Goal: Complete application form

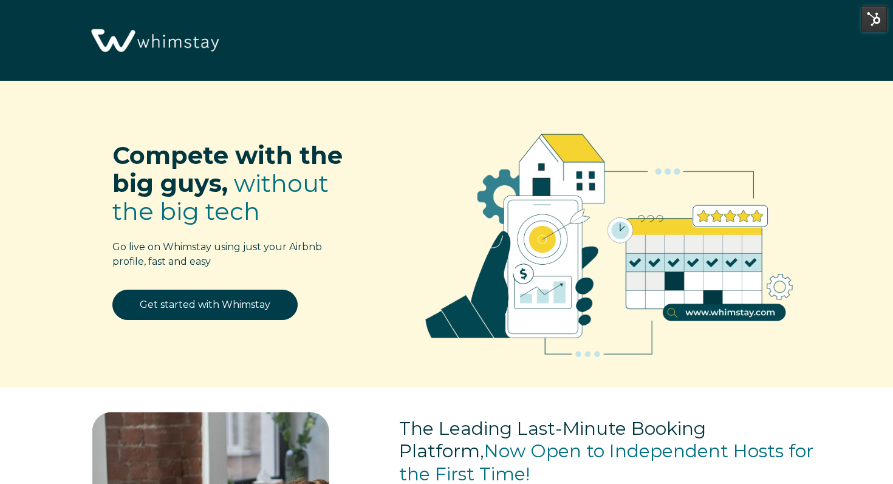
select select "US"
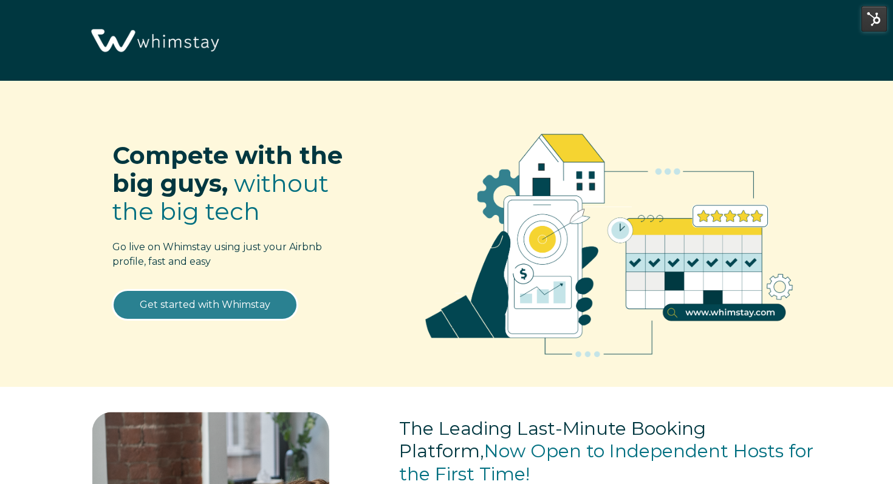
click at [247, 304] on link "Get started with Whimstay" at bounding box center [204, 305] width 185 height 30
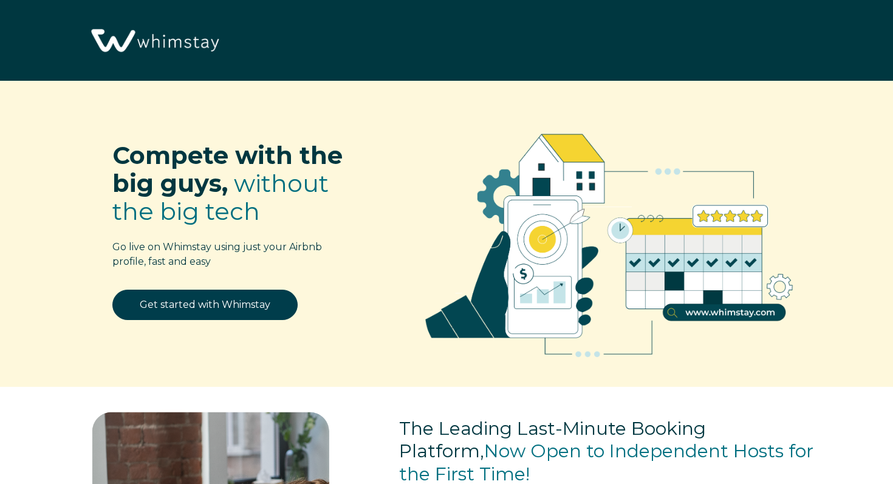
select select "US"
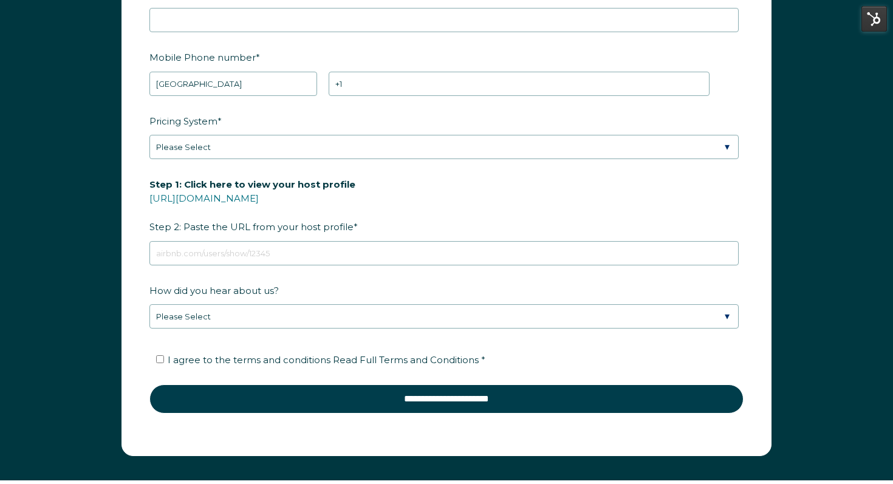
scroll to position [1630, 0]
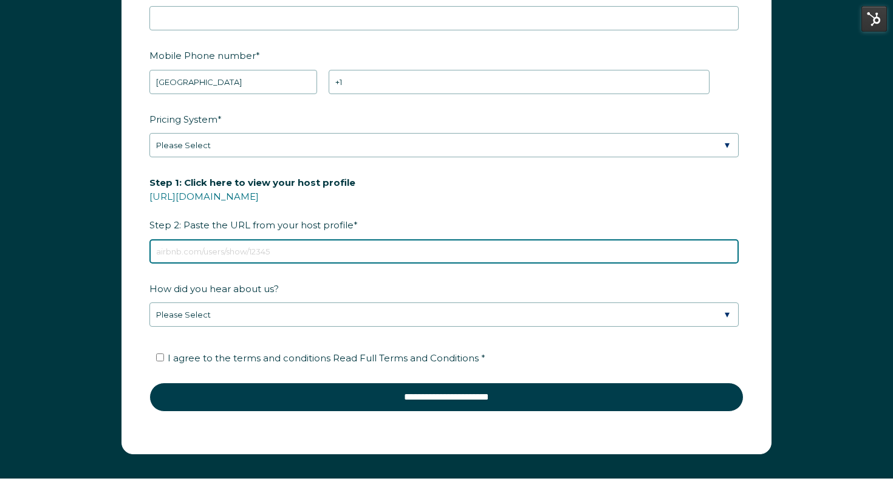
click at [272, 250] on input "Step 1: Click here to view your host profile [URL][DOMAIN_NAME] Step 2: Paste t…" at bounding box center [443, 251] width 589 height 24
paste input "[URL][DOMAIN_NAME]"
type input "[URL][DOMAIN_NAME]"
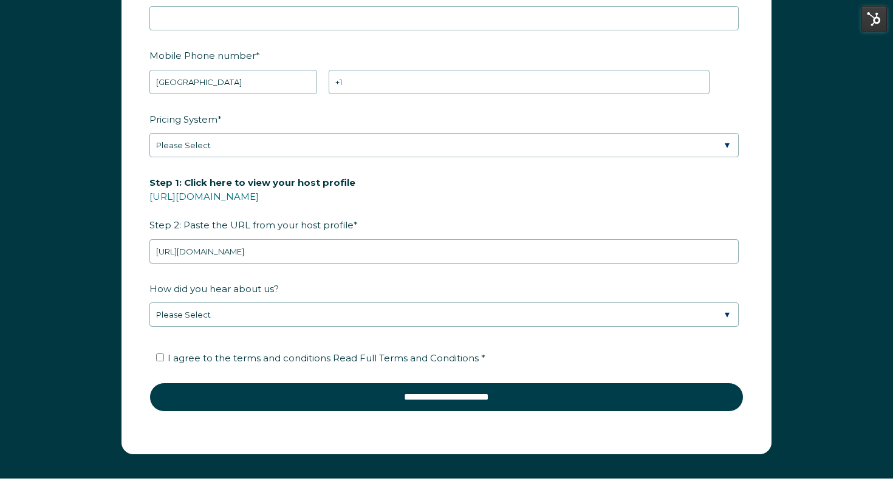
click at [451, 208] on label "Step 1: Click here to view your host profile [URL][DOMAIN_NAME] Step 2: Paste t…" at bounding box center [446, 204] width 594 height 64
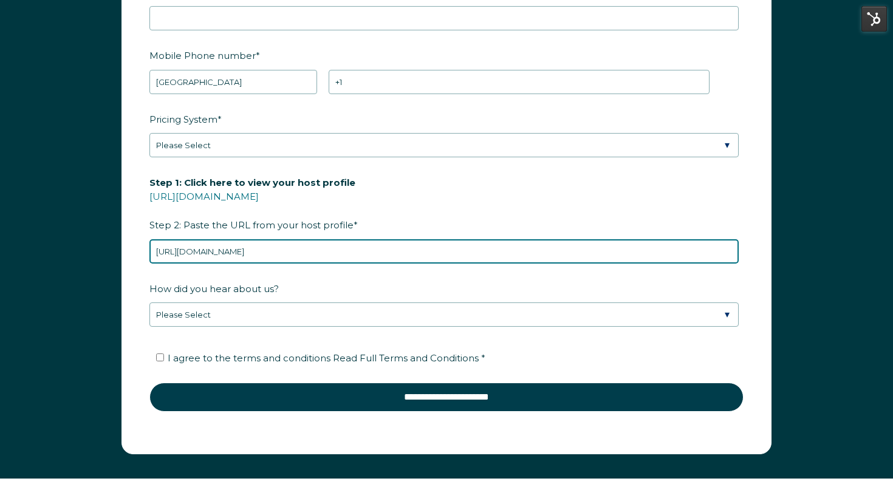
click at [451, 239] on input "[URL][DOMAIN_NAME]" at bounding box center [443, 251] width 589 height 24
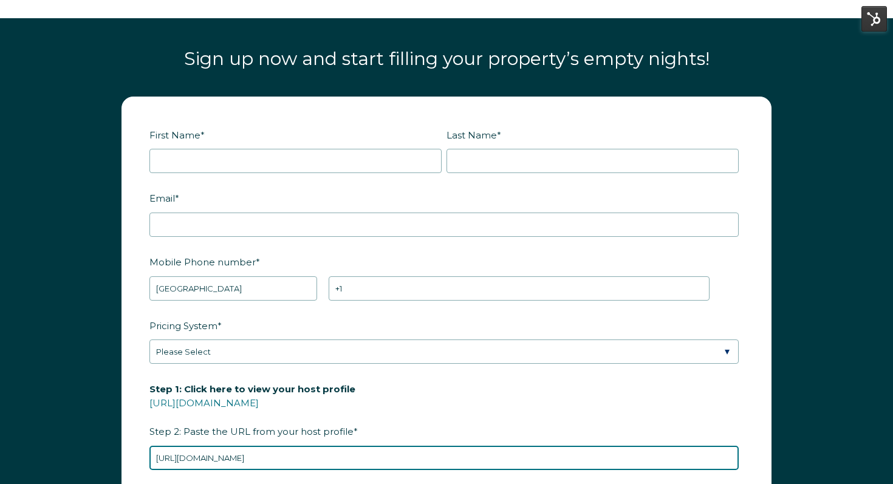
scroll to position [1417, 0]
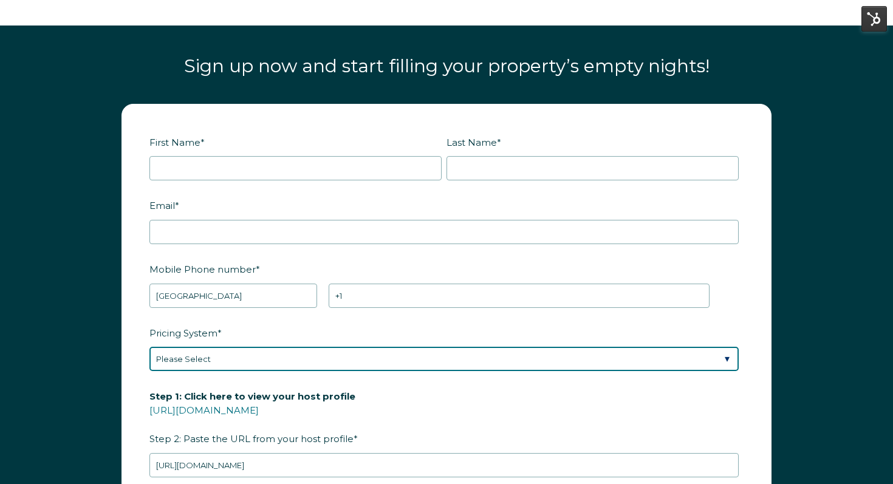
click at [249, 354] on select "Please Select Manual Airbnb Smart Pricing PriceLabs Wheelhouse Beyond Pricing 3…" at bounding box center [443, 359] width 589 height 24
click at [149, 347] on select "Please Select Manual Airbnb Smart Pricing PriceLabs Wheelhouse Beyond Pricing 3…" at bounding box center [443, 359] width 589 height 24
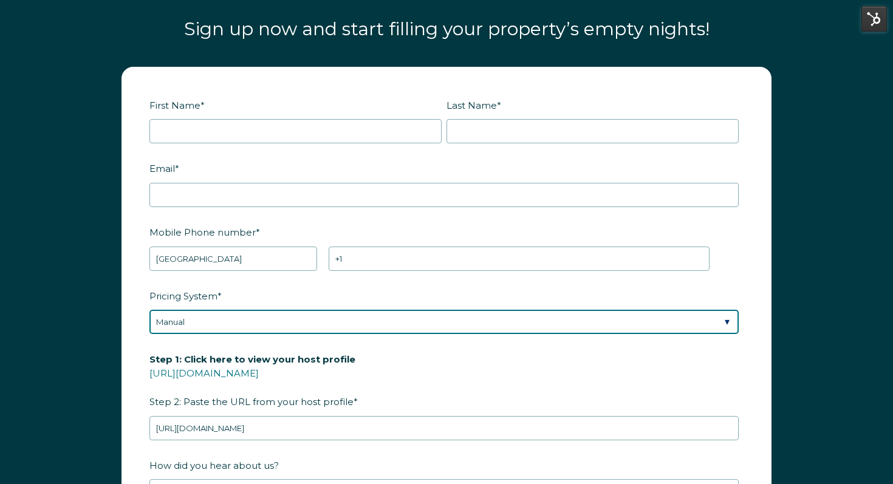
scroll to position [1468, 0]
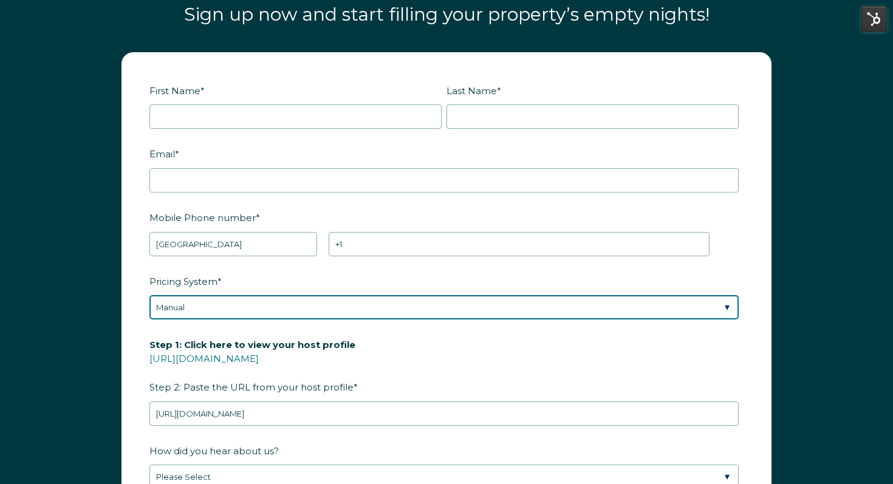
click at [254, 298] on select "Please Select Manual Airbnb Smart Pricing PriceLabs Wheelhouse Beyond Pricing 3…" at bounding box center [443, 307] width 589 height 24
select select "Dynamic"
click at [149, 295] on select "Please Select Manual Airbnb Smart Pricing PriceLabs Wheelhouse Beyond Pricing 3…" at bounding box center [443, 307] width 589 height 24
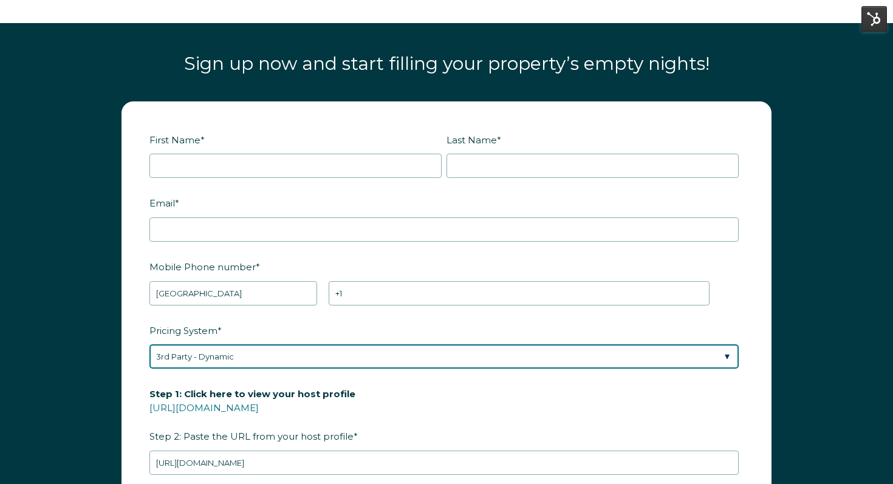
scroll to position [1418, 0]
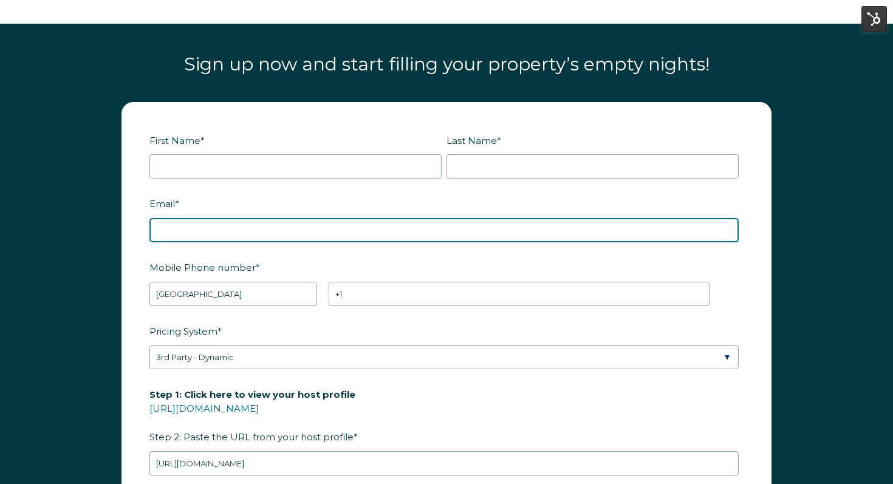
click at [312, 228] on input "Email *" at bounding box center [443, 230] width 589 height 24
paste input "[PERSON_NAME] <[EMAIL_ADDRESS][DOMAIN_NAME]"
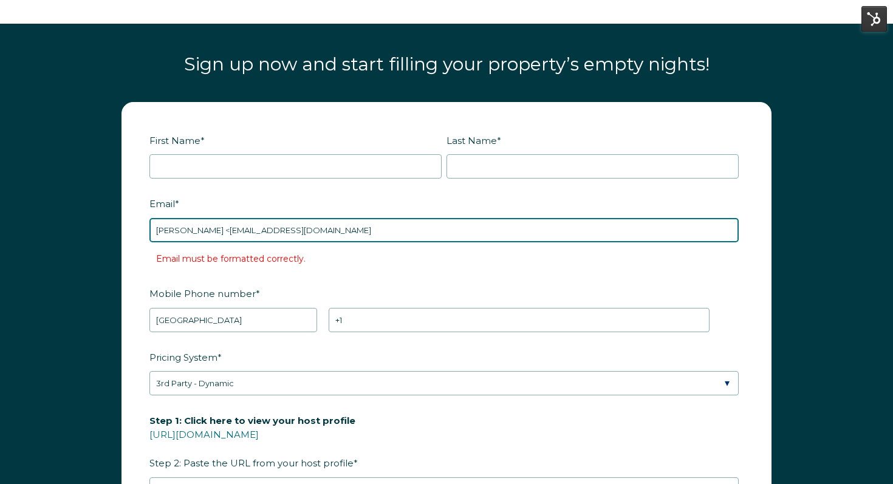
drag, startPoint x: 242, startPoint y: 230, endPoint x: 151, endPoint y: 230, distance: 91.2
click at [151, 230] on input "[PERSON_NAME] <[EMAIL_ADDRESS][DOMAIN_NAME]" at bounding box center [443, 230] width 589 height 24
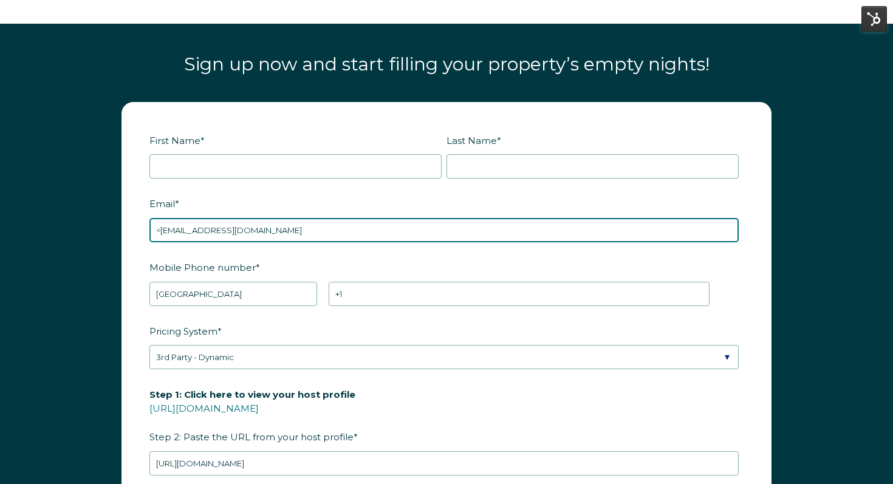
type input "<[EMAIL_ADDRESS][DOMAIN_NAME]"
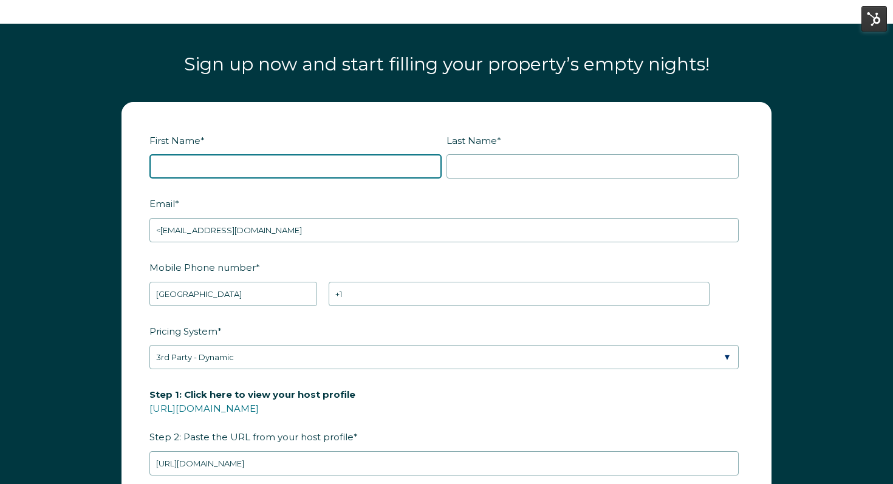
click at [226, 162] on input "First Name *" at bounding box center [295, 166] width 292 height 24
paste input "[PERSON_NAME]"
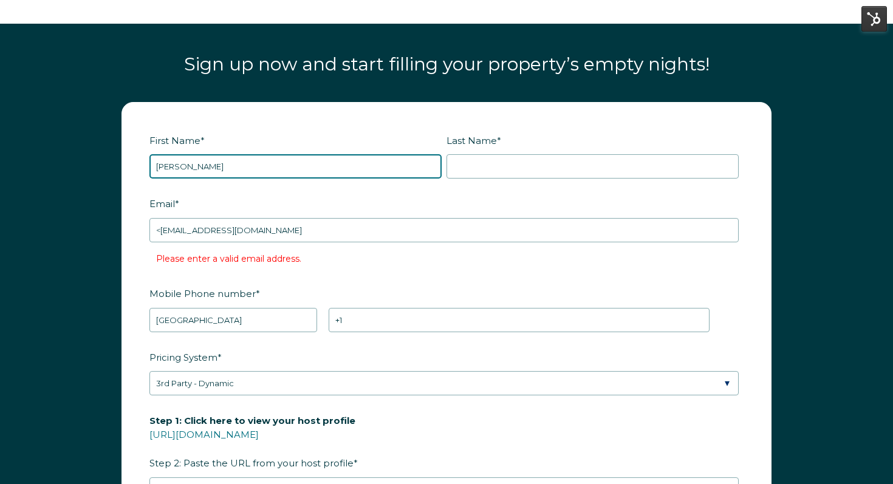
drag, startPoint x: 252, startPoint y: 165, endPoint x: 176, endPoint y: 165, distance: 76.0
click at [176, 165] on input "[PERSON_NAME]" at bounding box center [295, 166] width 292 height 24
type input "[PERSON_NAME]"
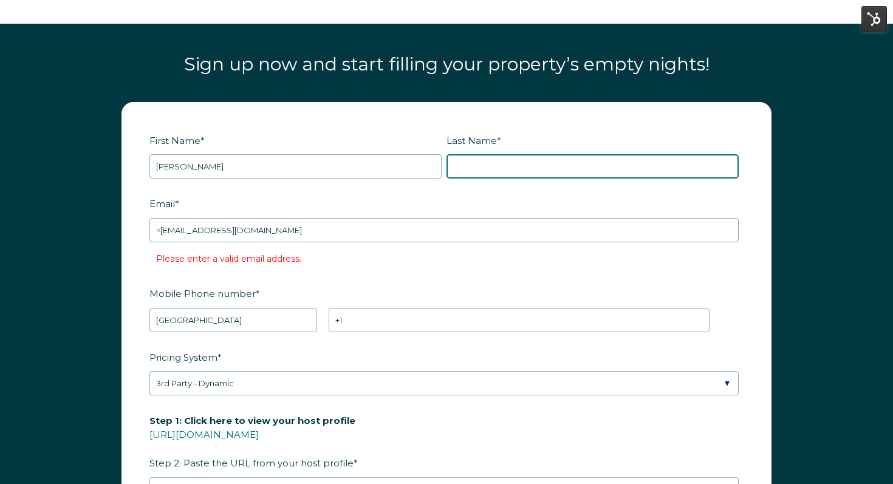
click at [512, 163] on input "Last Name *" at bounding box center [593, 166] width 292 height 24
paste input "[PERSON_NAME]"
type input "[PERSON_NAME]"
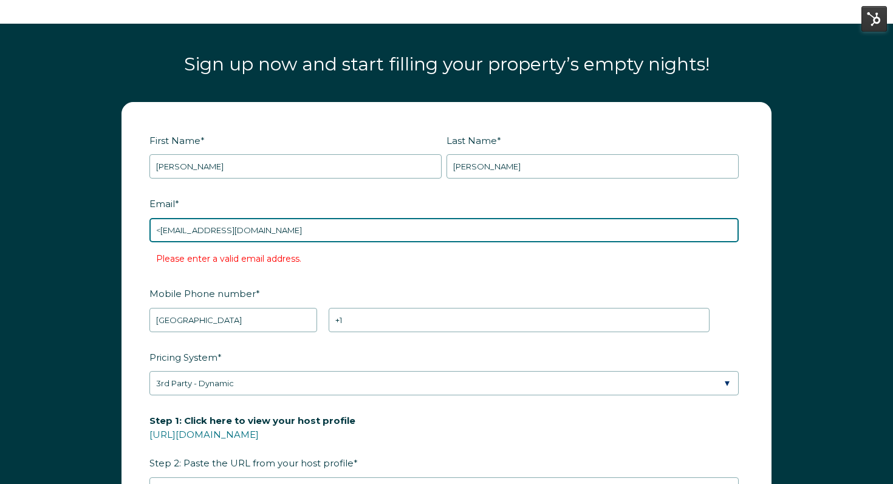
click at [162, 225] on input "<[EMAIL_ADDRESS][DOMAIN_NAME]" at bounding box center [443, 230] width 589 height 24
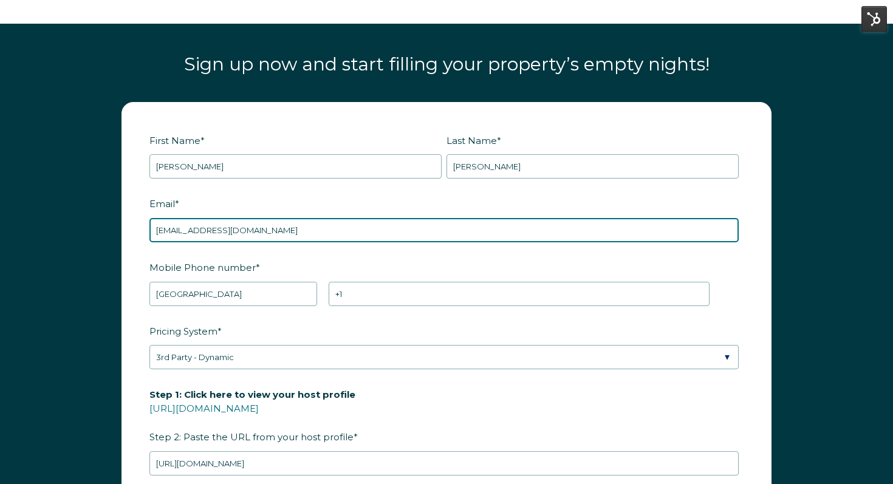
type input "[EMAIL_ADDRESS][DOMAIN_NAME]"
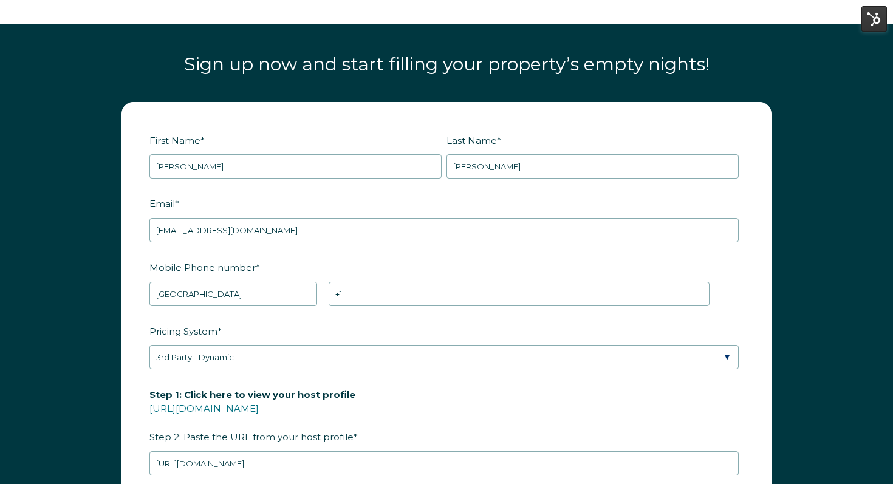
click at [327, 262] on label "Mobile Phone number *" at bounding box center [446, 267] width 594 height 21
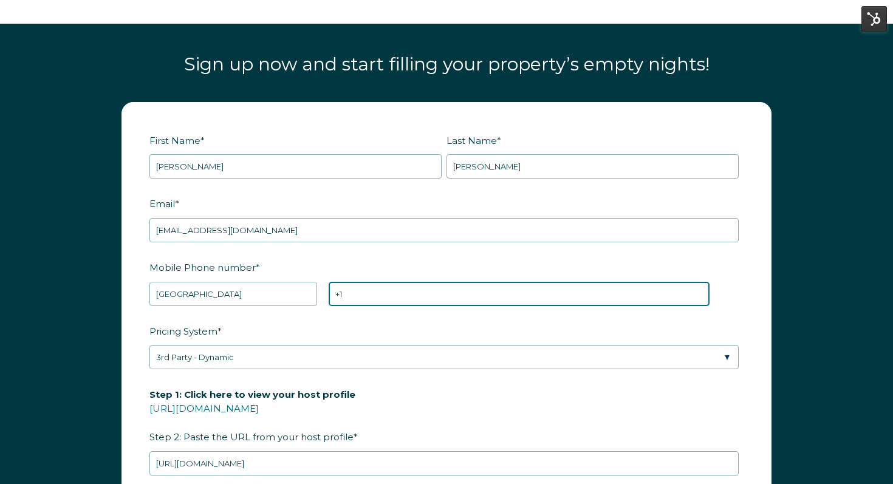
click at [329, 282] on input "+1" at bounding box center [519, 294] width 381 height 24
paste input "15082778898"
click at [348, 295] on input "[PHONE_NUMBER]" at bounding box center [519, 294] width 381 height 24
click at [358, 294] on input "[PHONE_NUMBER]" at bounding box center [519, 294] width 381 height 24
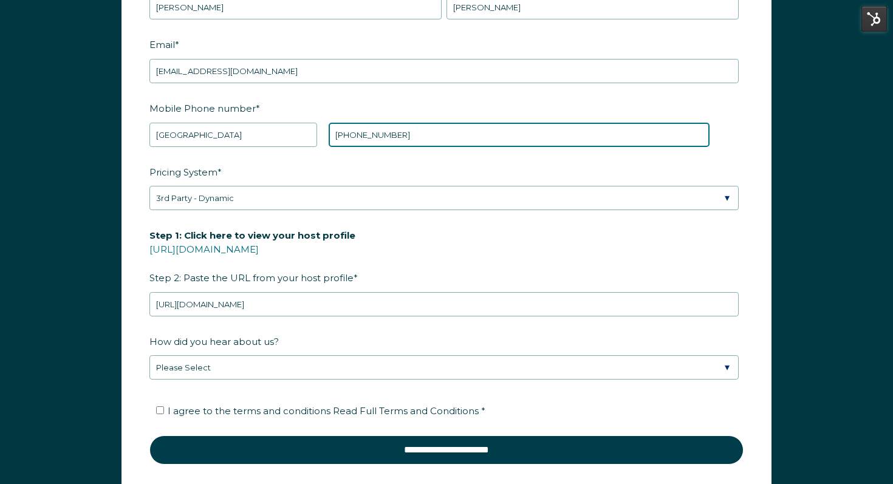
scroll to position [1629, 0]
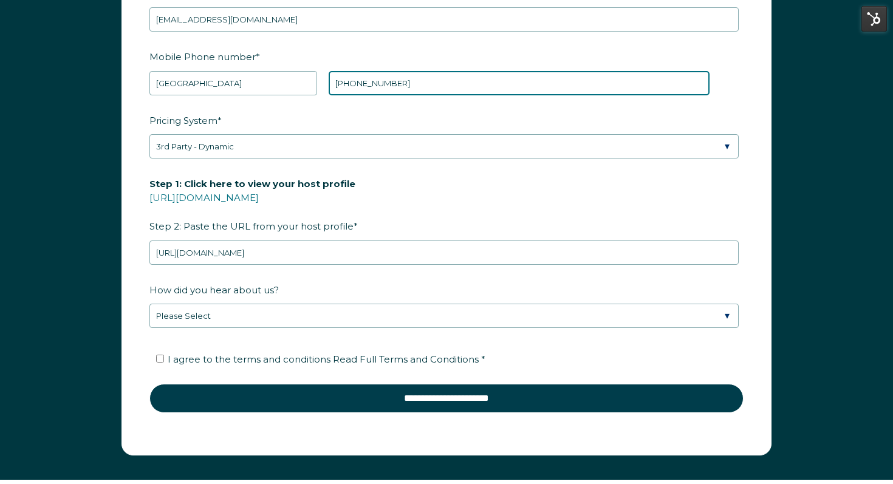
type input "[PHONE_NUMBER]"
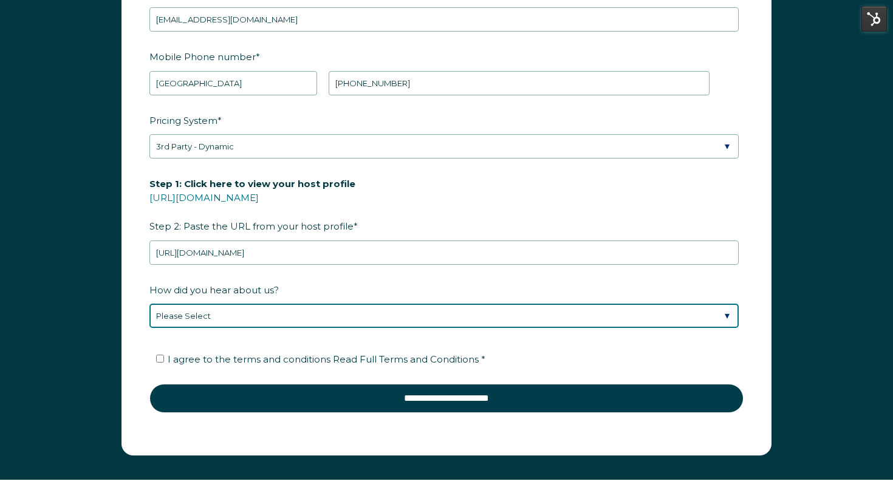
click at [296, 315] on select "Please Select Found Whimstay through a Google search Spoke to a Whimstay salesp…" at bounding box center [443, 316] width 589 height 24
select select "Other"
click at [149, 304] on select "Please Select Found Whimstay through a Google search Spoke to a Whimstay salesp…" at bounding box center [443, 316] width 589 height 24
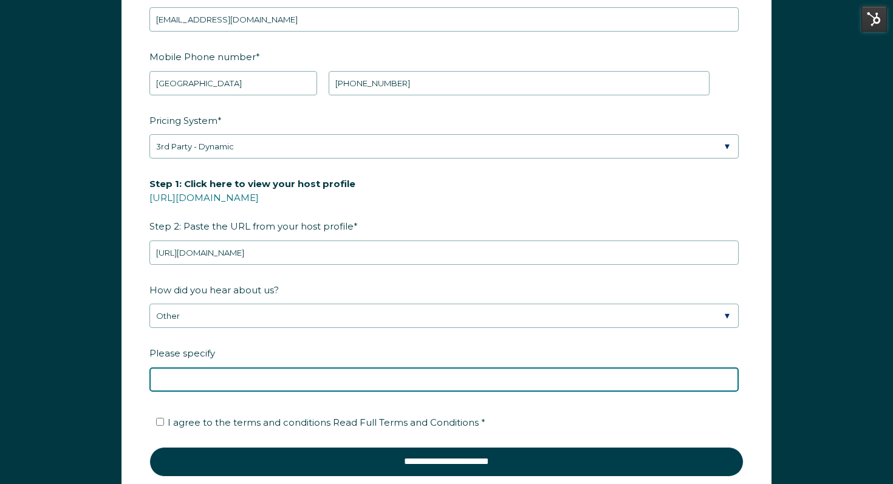
click at [256, 377] on input "Please specify" at bounding box center [443, 380] width 589 height 24
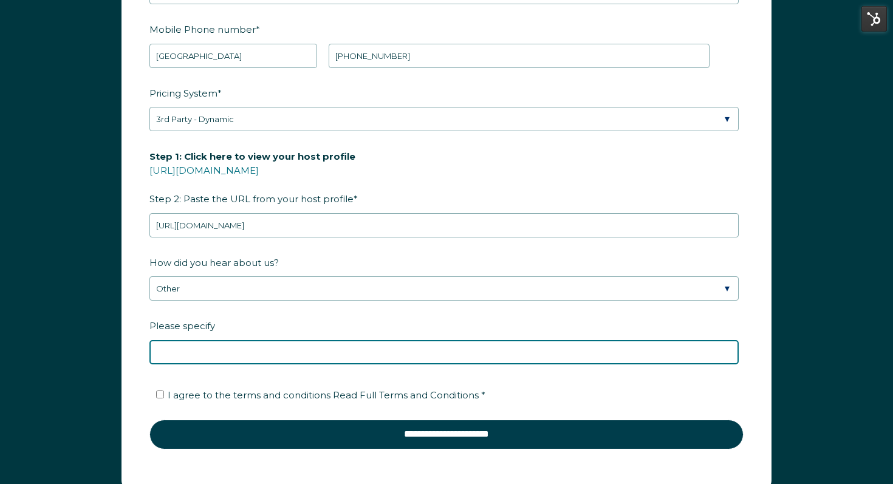
scroll to position [1661, 0]
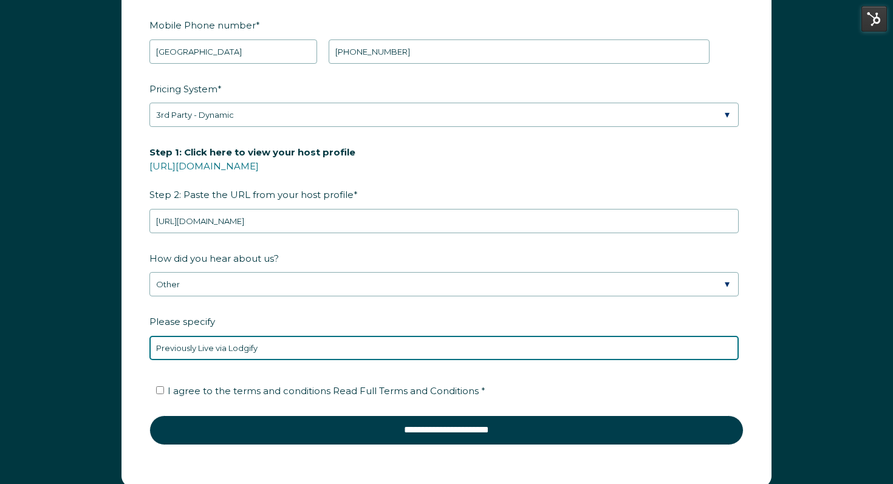
type input "Previously Live via Lodgify"
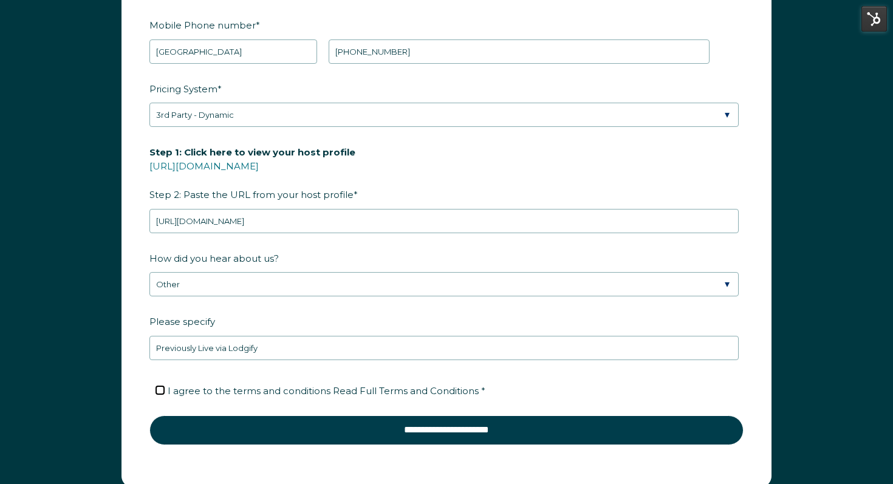
click at [161, 386] on input "I agree to the terms and conditions Read Full Terms and Conditions *" at bounding box center [160, 390] width 8 height 8
checkbox input "true"
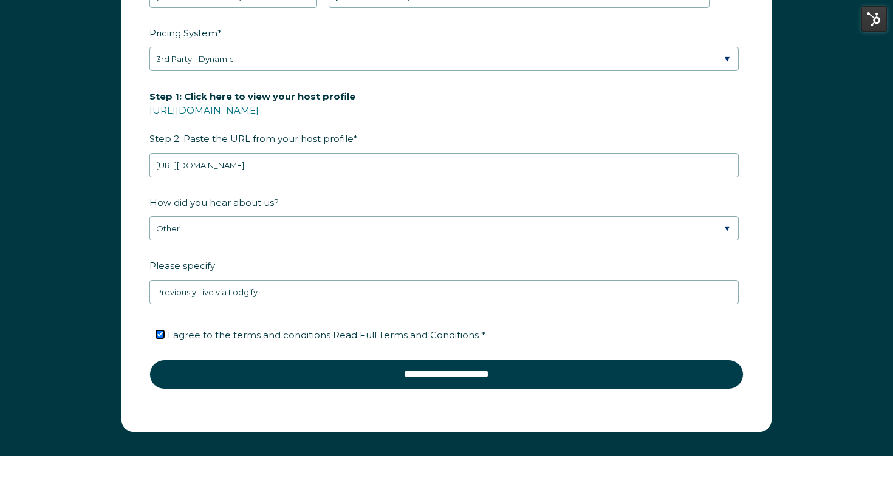
scroll to position [1734, 0]
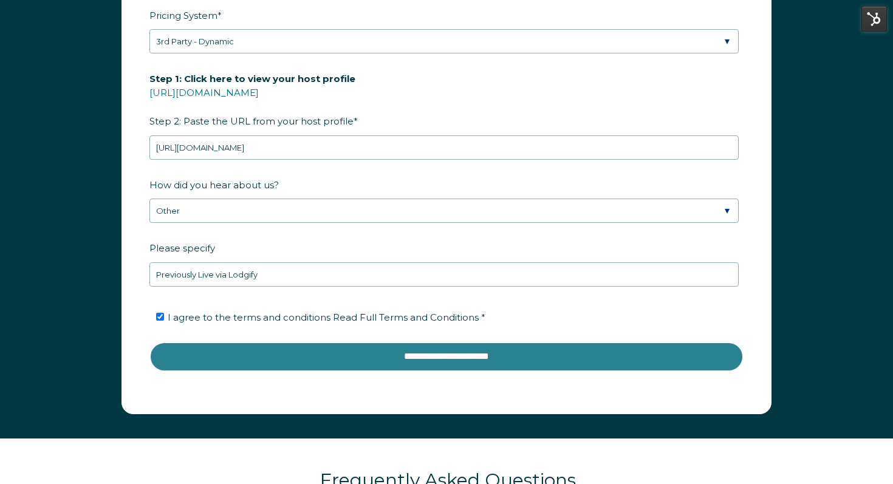
click at [407, 349] on input "**********" at bounding box center [446, 356] width 594 height 29
